Goal: Transaction & Acquisition: Purchase product/service

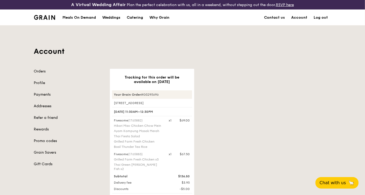
click at [74, 18] on div "Meals On Demand" at bounding box center [78, 18] width 33 height 16
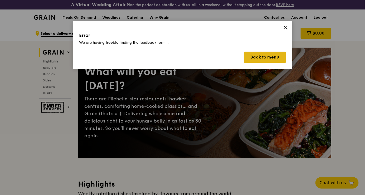
click at [272, 57] on button "Back to menu" at bounding box center [265, 57] width 42 height 11
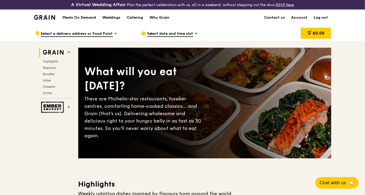
click at [171, 31] on span "Select date and time slot" at bounding box center [170, 34] width 46 height 6
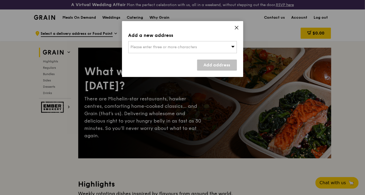
click at [213, 48] on div "Please enter three or more characters" at bounding box center [182, 47] width 108 height 12
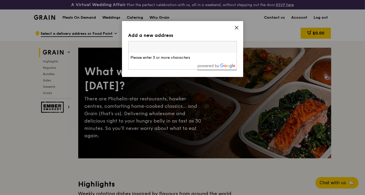
click at [150, 48] on input "search" at bounding box center [182, 47] width 108 height 12
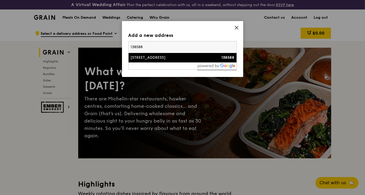
type input "138588"
click at [168, 57] on div "[STREET_ADDRESS]" at bounding box center [170, 57] width 78 height 5
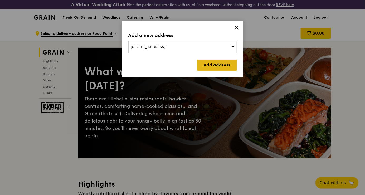
click at [215, 66] on link "Add address" at bounding box center [217, 64] width 40 height 11
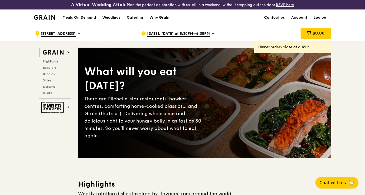
click at [202, 33] on span "[DATE], [DATE] at 5:30PM–6:30PM" at bounding box center [178, 34] width 63 height 6
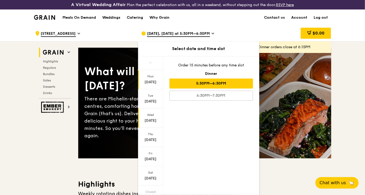
click at [153, 114] on div "Wed" at bounding box center [150, 115] width 23 height 4
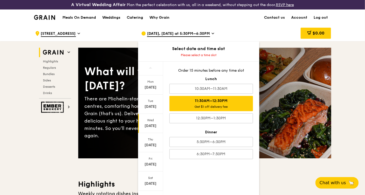
click at [233, 104] on div "Get $1 off delivery fee" at bounding box center [211, 106] width 79 height 4
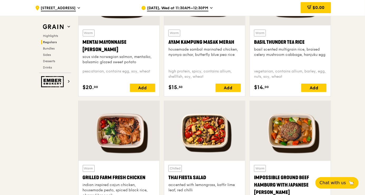
scroll to position [558, 0]
